Goal: Complete application form

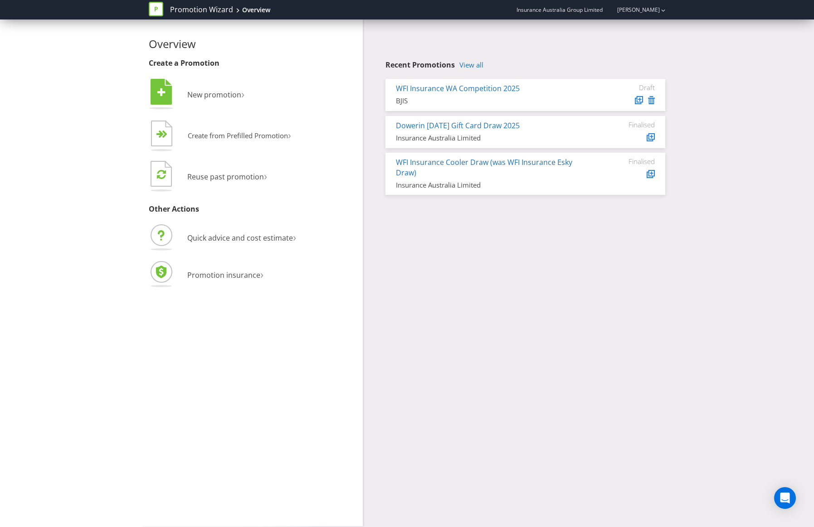
click at [585, 93] on div "WFI Insurance WA Competition 2025" at bounding box center [491, 88] width 191 height 10
click at [404, 89] on link "WFI Insurance WA Competition 2025" at bounding box center [458, 88] width 124 height 10
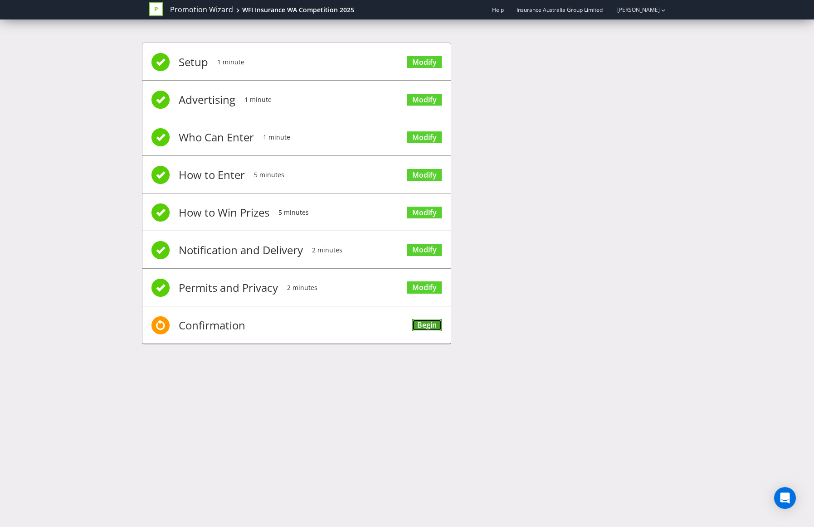
click at [435, 329] on link "Begin" at bounding box center [426, 325] width 29 height 12
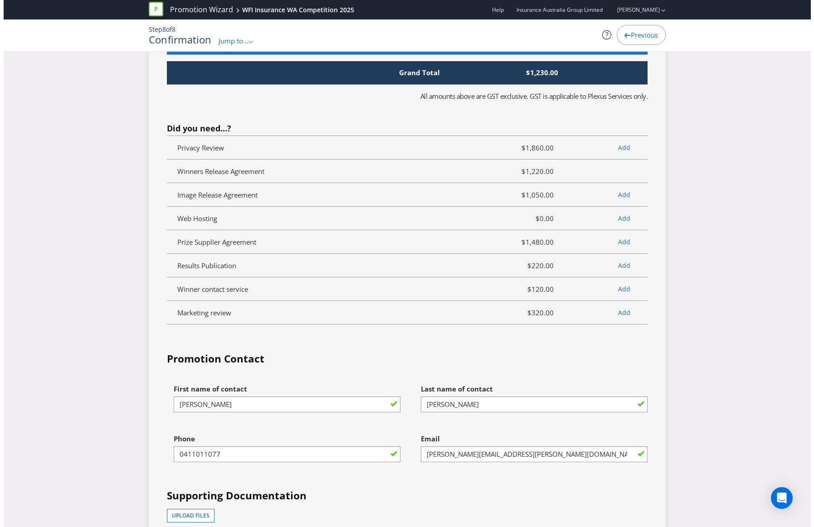
scroll to position [2597, 0]
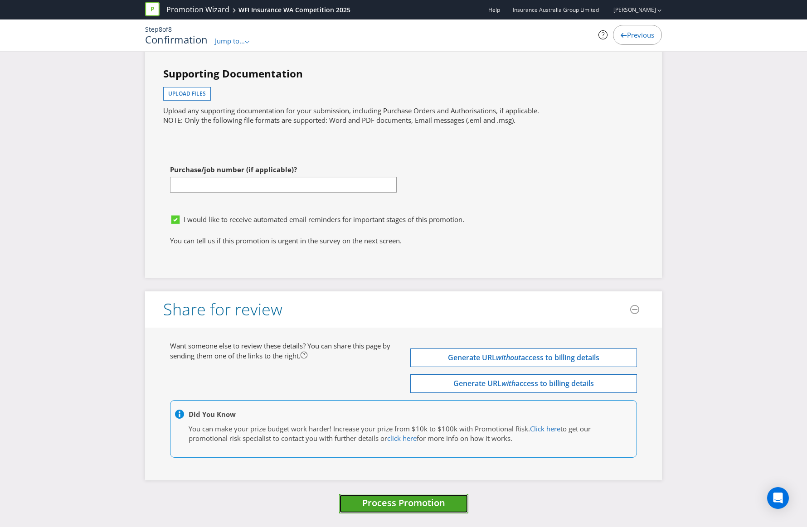
click at [401, 507] on span "Process Promotion" at bounding box center [403, 503] width 83 height 12
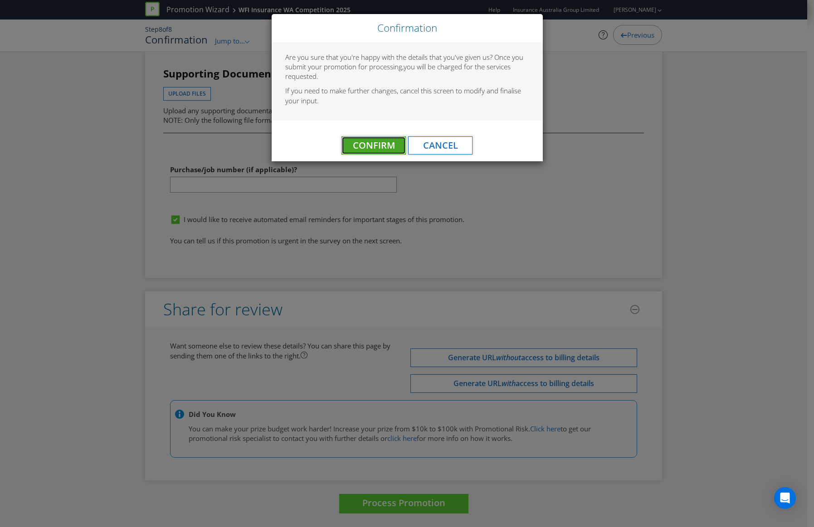
click at [380, 149] on span "Confirm" at bounding box center [374, 145] width 42 height 12
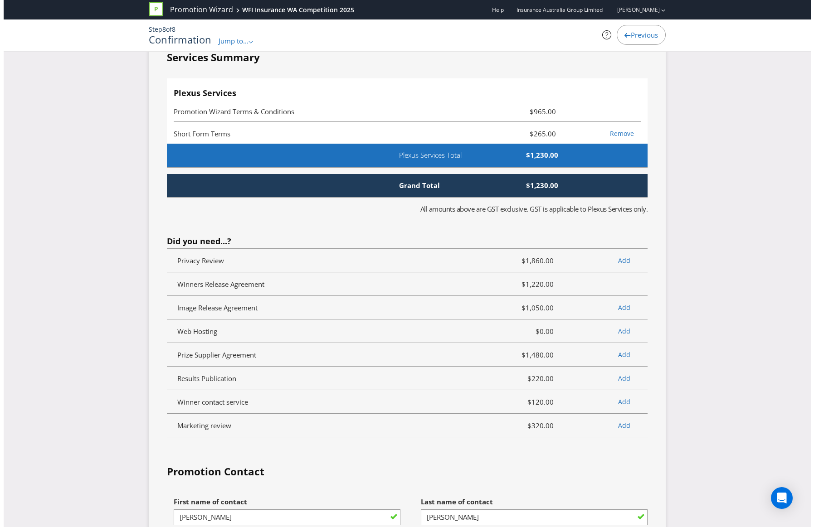
scroll to position [0, 0]
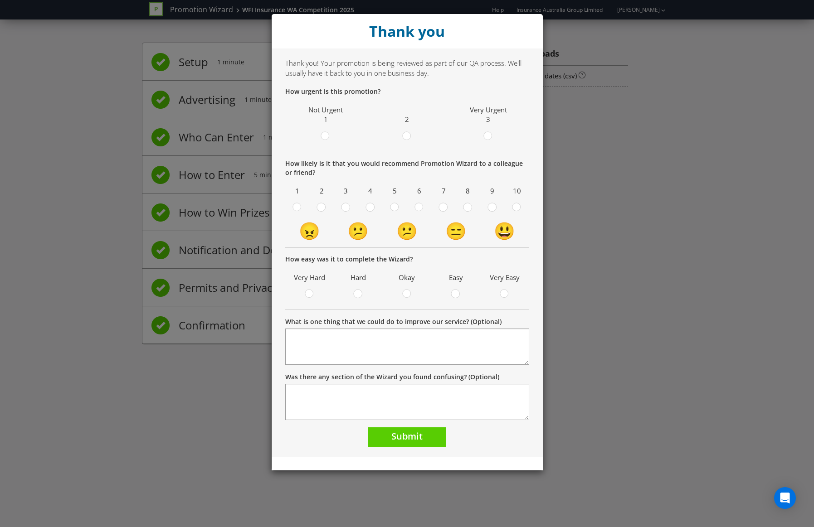
click at [494, 135] on span at bounding box center [495, 137] width 2 height 9
click at [0, 0] on input "radio" at bounding box center [0, 0] width 0 height 0
click at [493, 207] on circle at bounding box center [492, 207] width 8 height 8
click at [0, 0] on input "radio" at bounding box center [0, 0] width 0 height 0
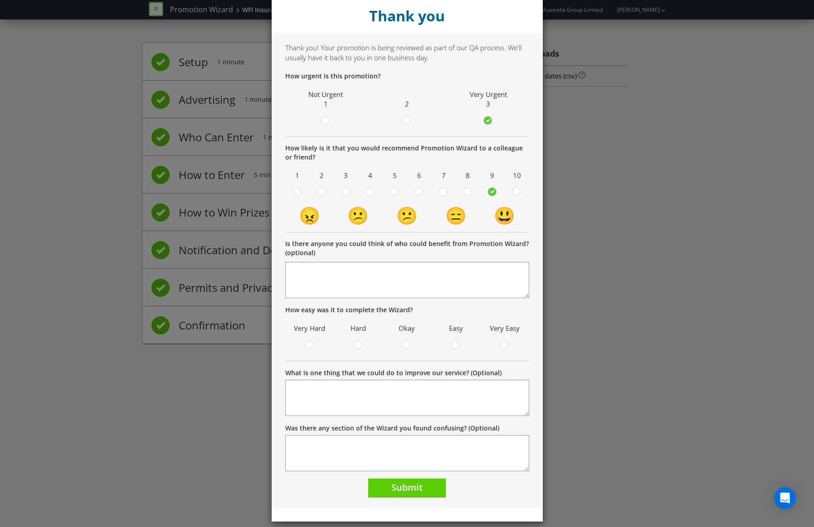
scroll to position [24, 0]
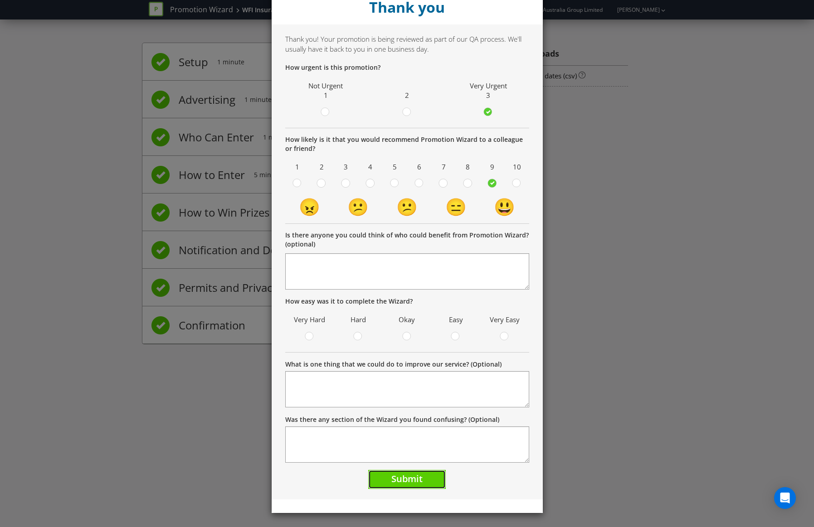
click at [401, 483] on span "Submit" at bounding box center [406, 479] width 31 height 12
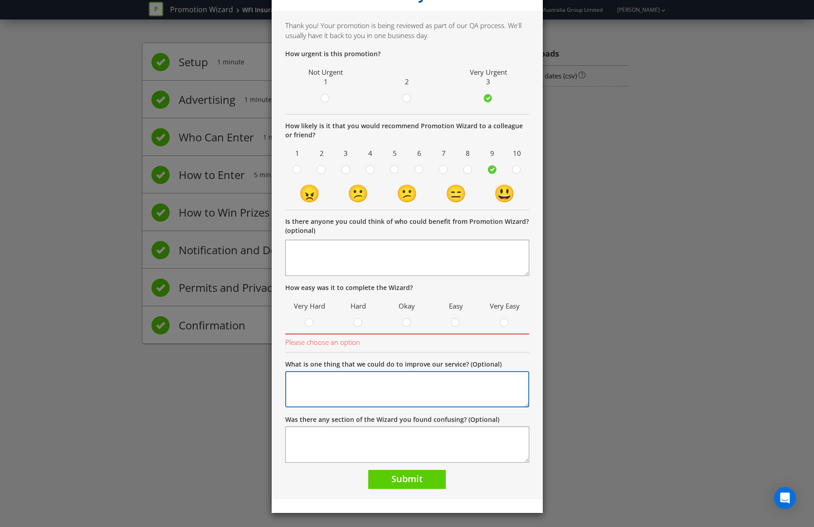
click at [377, 386] on textarea "What is one thing that we could do to improve our service? (Optional)" at bounding box center [407, 389] width 244 height 36
click at [453, 322] on div at bounding box center [455, 320] width 5 height 5
click at [0, 0] on input "radio" at bounding box center [0, 0] width 0 height 0
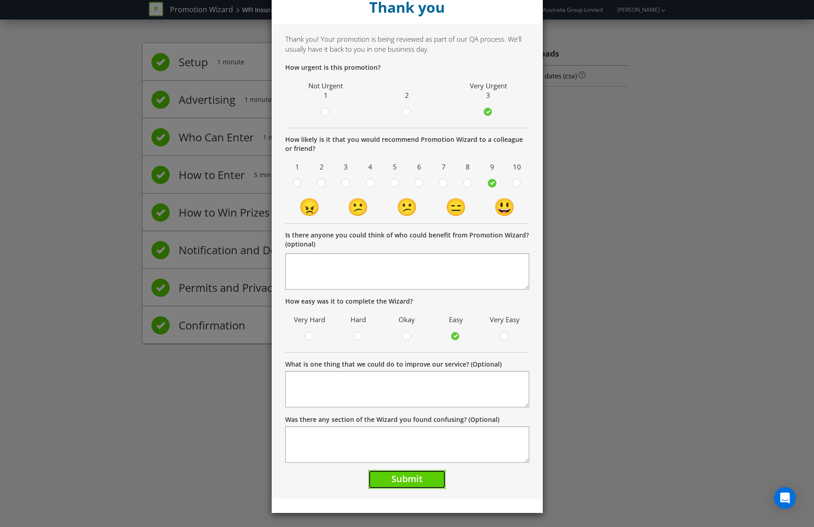
click at [418, 476] on span "Submit" at bounding box center [406, 479] width 31 height 12
